Goal: Find specific page/section: Find specific page/section

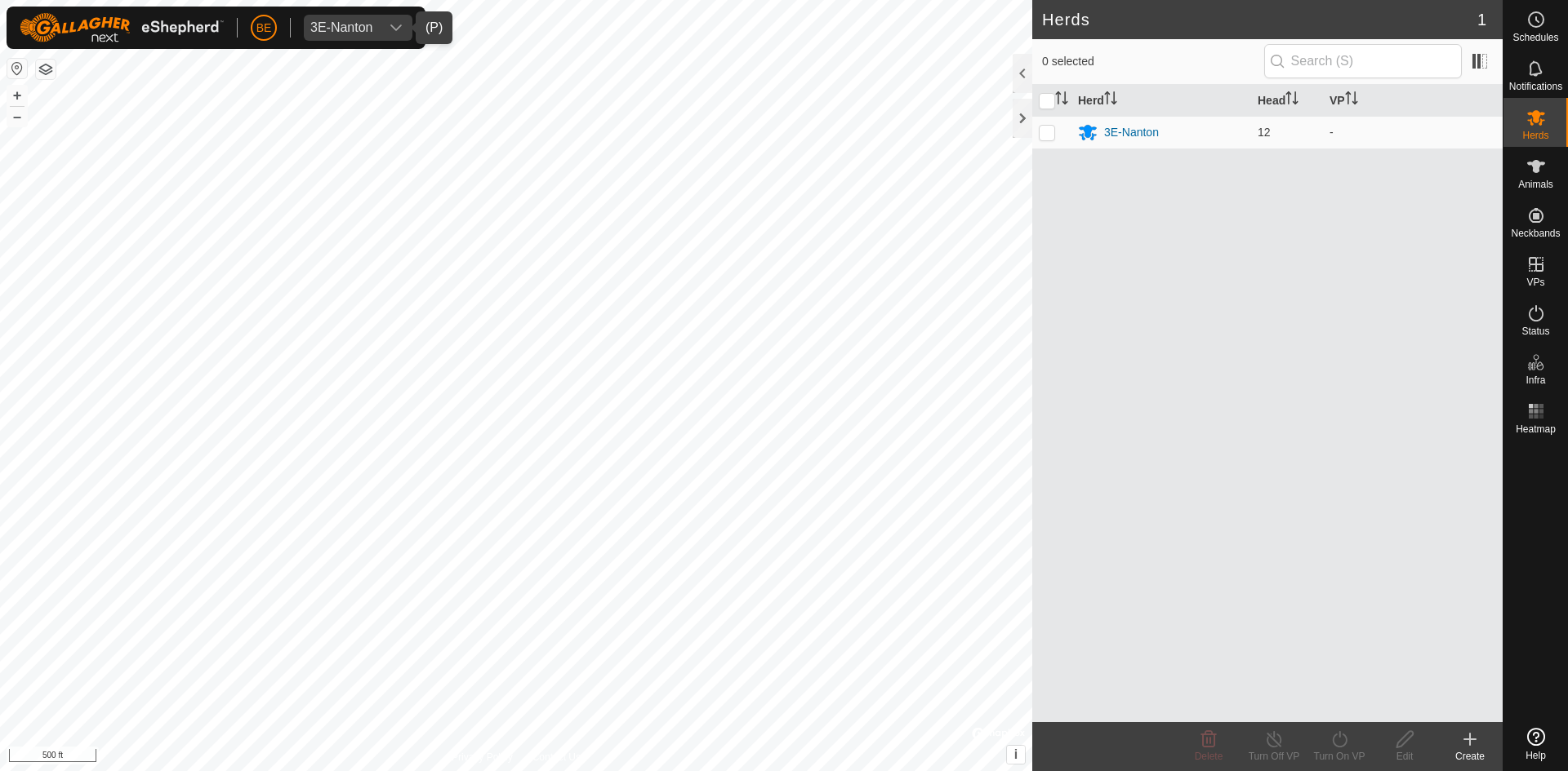
click at [336, 21] on div "3E-Nanton" at bounding box center [342, 28] width 63 height 13
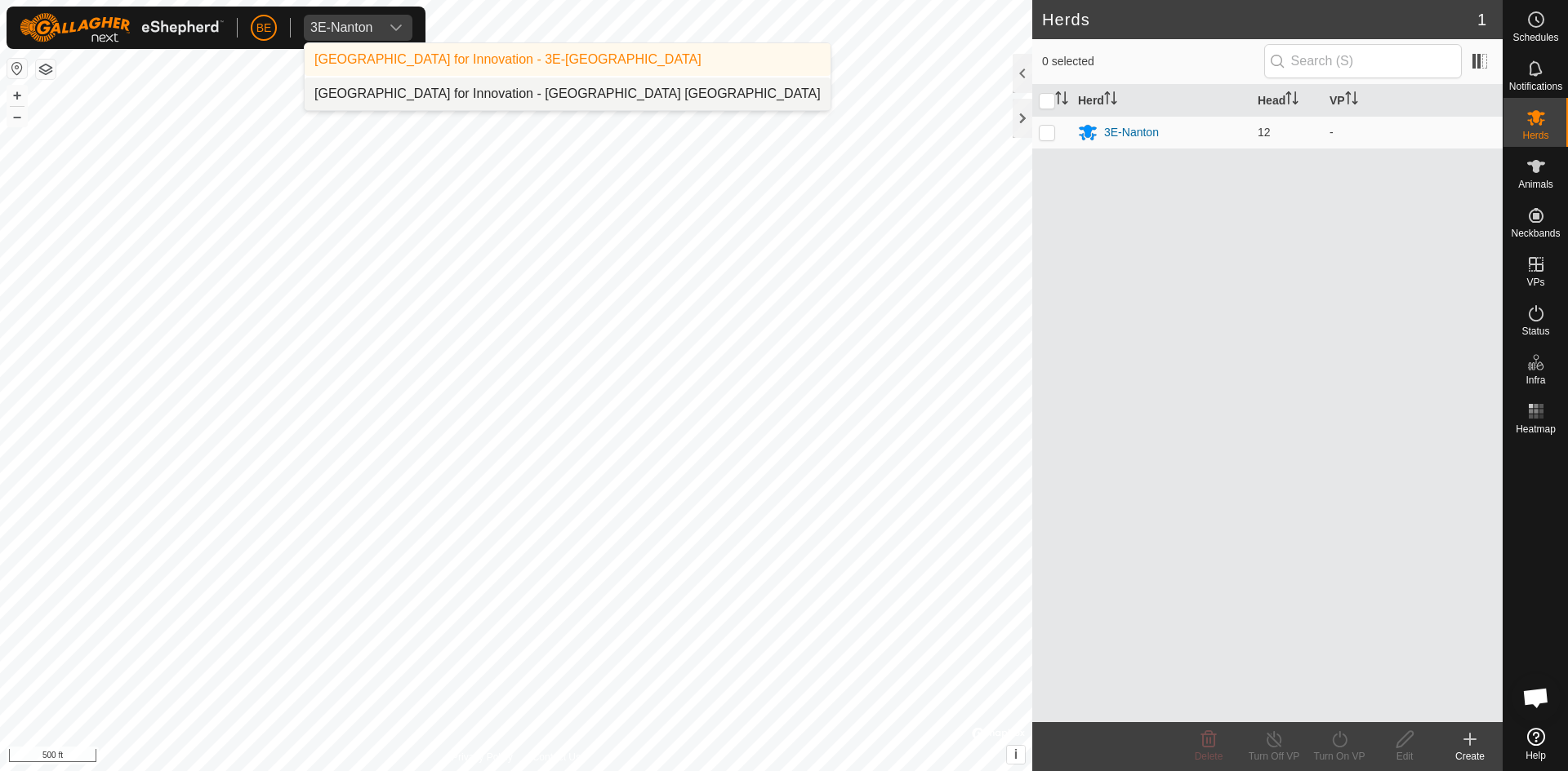
click at [443, 94] on li "[GEOGRAPHIC_DATA] for Innovation - [GEOGRAPHIC_DATA] [GEOGRAPHIC_DATA]" at bounding box center [567, 94] width 526 height 33
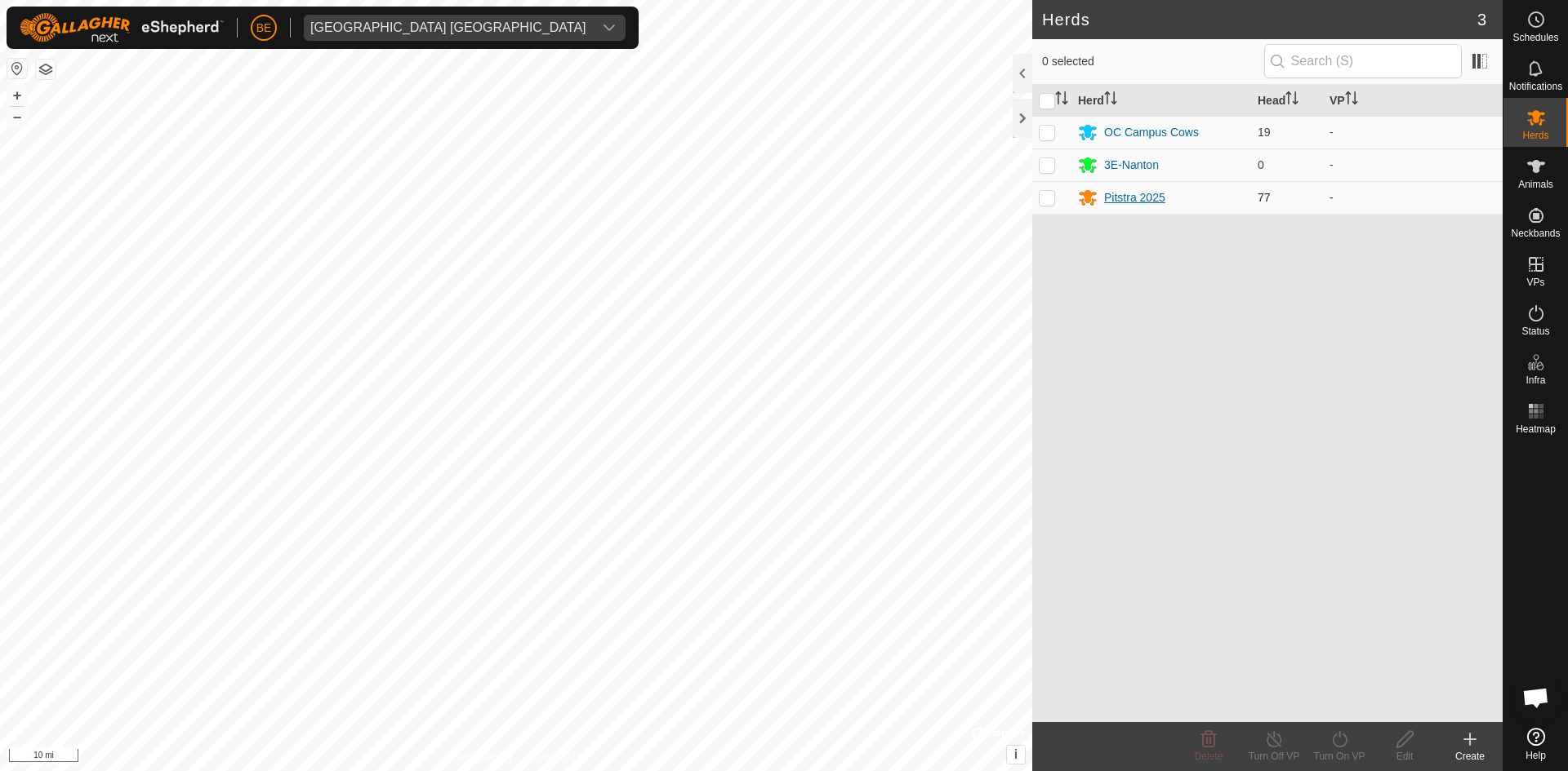
click at [1133, 197] on div "Pitstra 2025" at bounding box center [1135, 197] width 61 height 17
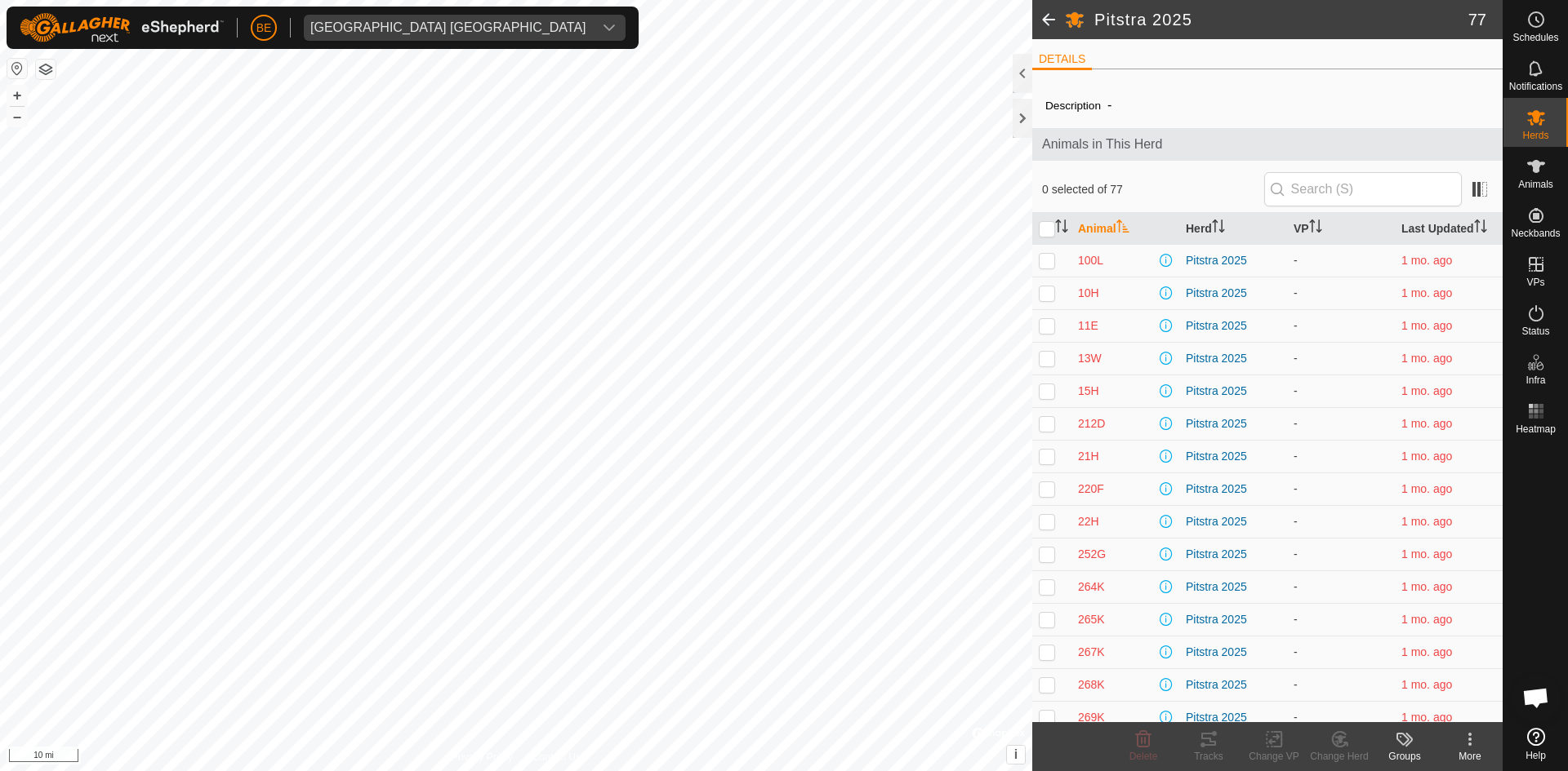
click at [1056, 15] on span at bounding box center [1049, 19] width 33 height 39
